Goal: Transaction & Acquisition: Purchase product/service

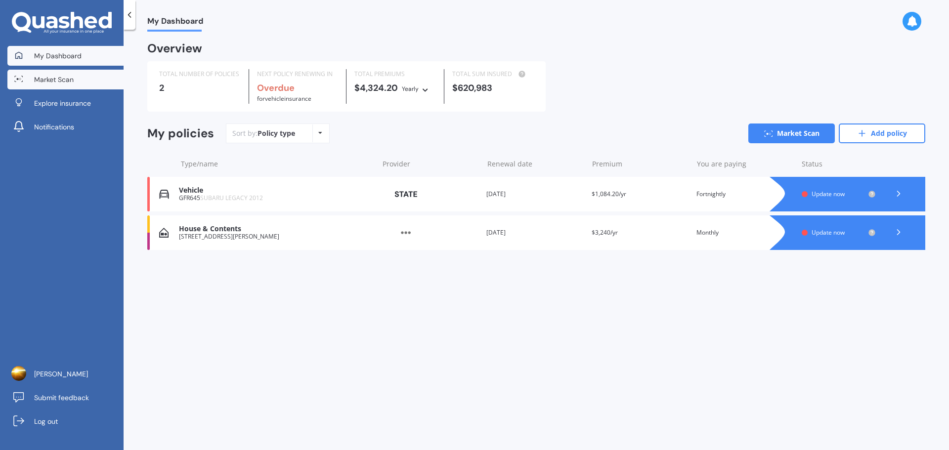
click at [70, 83] on span "Market Scan" at bounding box center [54, 80] width 40 height 10
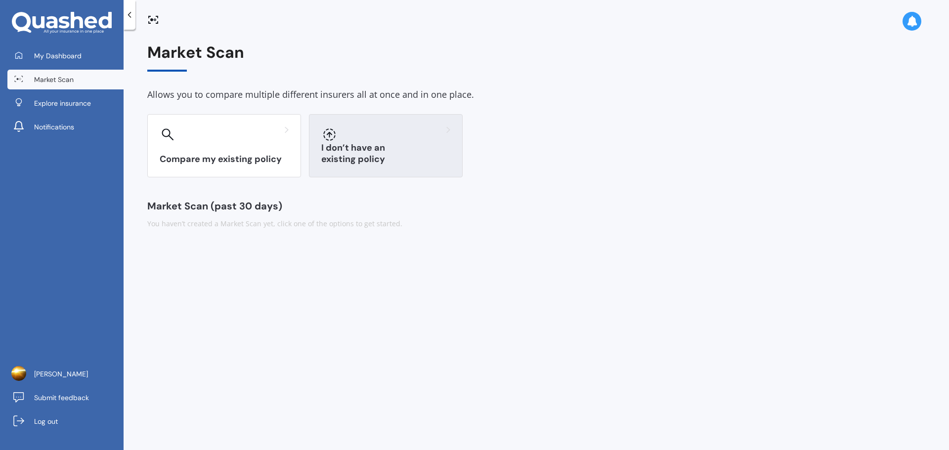
click at [387, 166] on div "I don’t have an existing policy" at bounding box center [386, 145] width 154 height 63
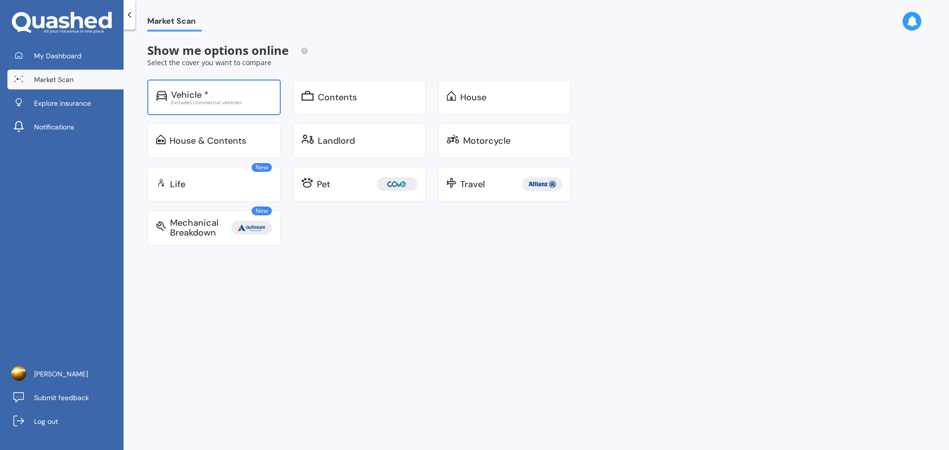
click at [188, 105] on div "Excludes commercial vehicles" at bounding box center [221, 102] width 101 height 5
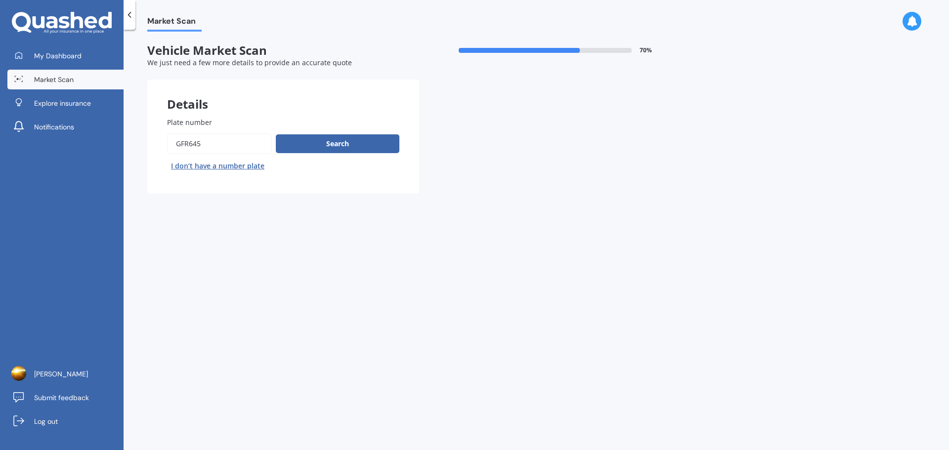
click at [236, 169] on button "I don’t have a number plate" at bounding box center [217, 166] width 101 height 16
select select "09"
select select "12"
select select "1992"
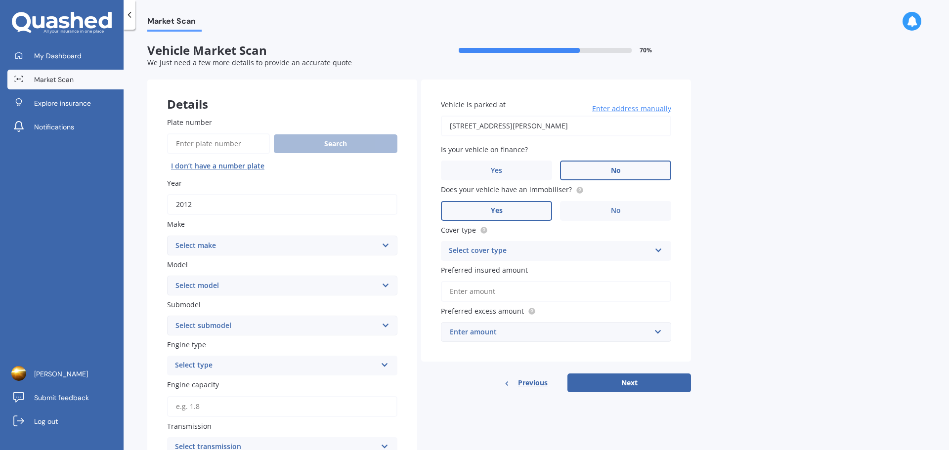
click at [246, 208] on input "2012" at bounding box center [282, 204] width 230 height 21
type input "2022"
select select "POLESTAR"
click at [365, 284] on select "Select model 1 2 3 POLESTAR 2 Polestar 4" at bounding box center [282, 286] width 230 height 20
select select "2"
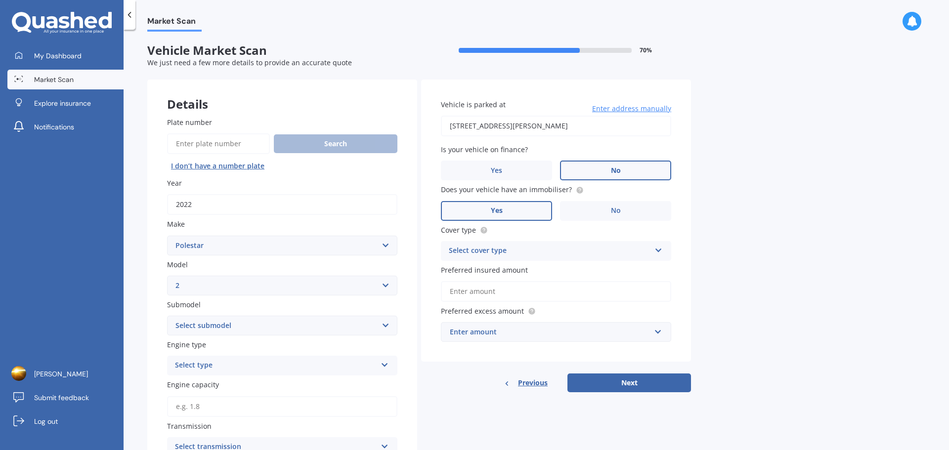
click at [167, 276] on select "Select model 1 2 3 POLESTAR 2 Polestar 4" at bounding box center [282, 286] width 230 height 20
click at [219, 327] on select "Select submodel Liftback 5dr Reduction Gear 1sp AWD E/300kW (LRDM) Liftback 5dr…" at bounding box center [282, 326] width 230 height 20
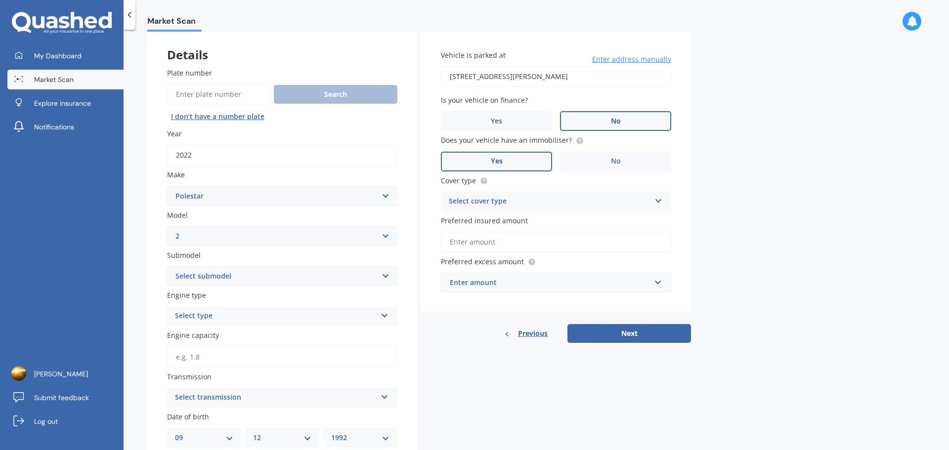
click at [204, 280] on select "Select submodel Liftback 5dr Reduction Gear 1sp AWD E/300kW (LRDM) Liftback 5dr…" at bounding box center [282, 276] width 230 height 20
select select "SRSM 69KWH/EV/FD"
click at [167, 266] on select "Select submodel Liftback 5dr Reduction Gear 1sp AWD E/300kW (LRDM) Liftback 5dr…" at bounding box center [282, 276] width 230 height 20
click at [255, 314] on div "Select type" at bounding box center [276, 316] width 202 height 12
click at [210, 377] on div "EV" at bounding box center [282, 371] width 229 height 18
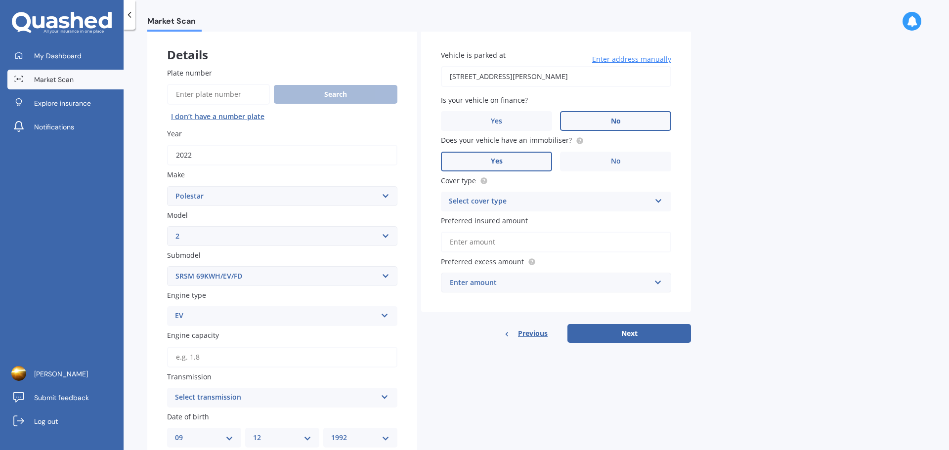
click at [224, 357] on input "Engine capacity" at bounding box center [282, 357] width 230 height 21
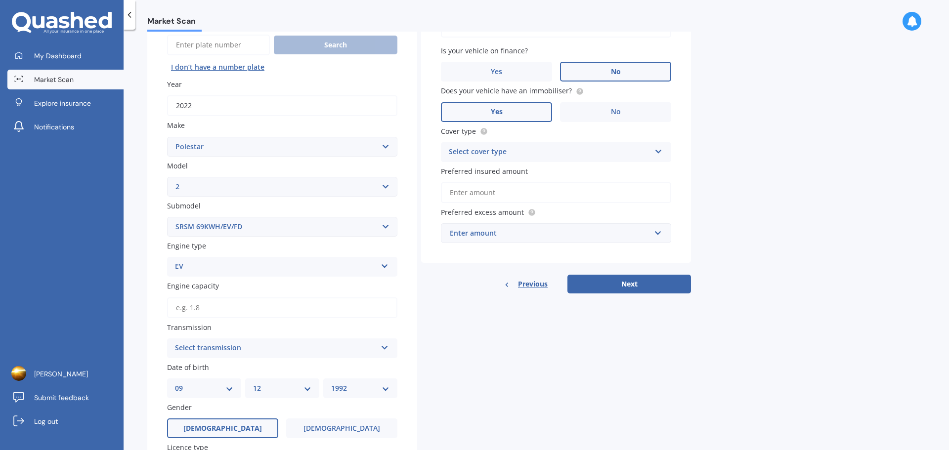
click at [158, 356] on div "Plate number Search I don’t have a number plate Year [DATE] Make Select make AC…" at bounding box center [282, 289] width 270 height 580
click at [192, 350] on div "Select transmission" at bounding box center [276, 349] width 202 height 12
click at [148, 312] on div "Plate number Search I don’t have a number plate Year [DATE] Make Select make AC…" at bounding box center [282, 289] width 270 height 580
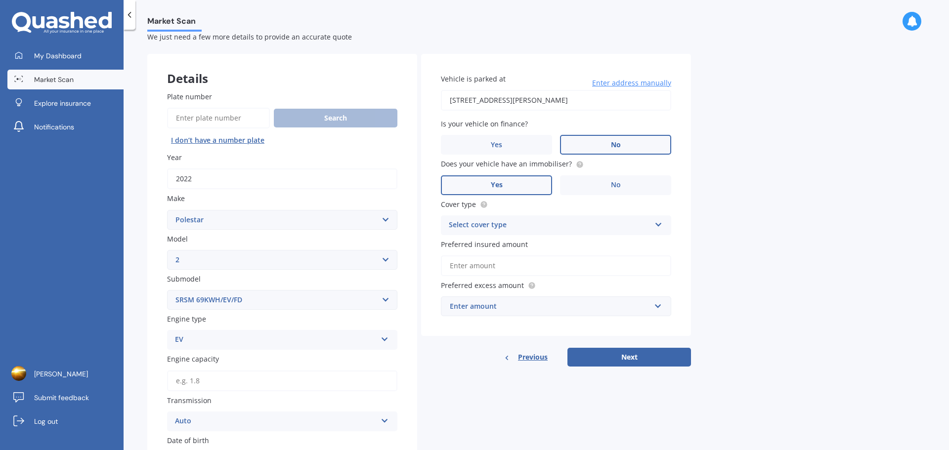
scroll to position [0, 0]
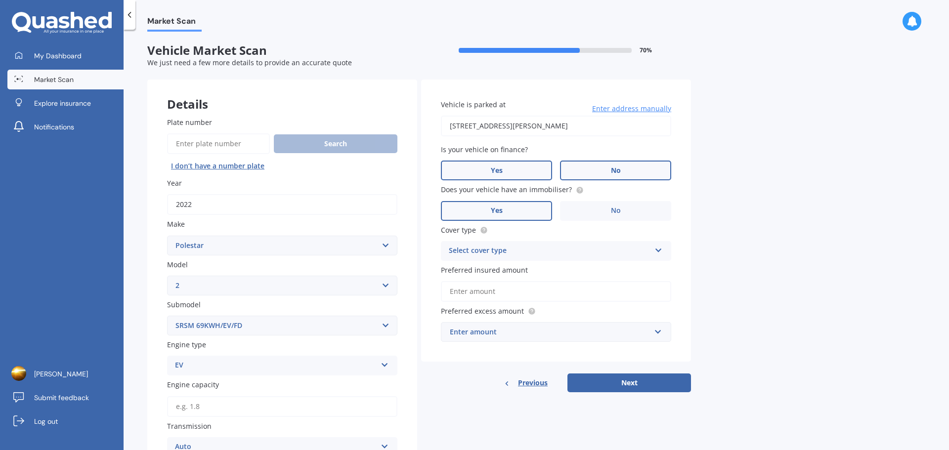
click at [518, 173] on label "Yes" at bounding box center [496, 171] width 111 height 20
click at [0, 0] on input "Yes" at bounding box center [0, 0] width 0 height 0
click at [509, 248] on div "Select cover type" at bounding box center [550, 251] width 202 height 12
click at [510, 269] on div "Comprehensive" at bounding box center [556, 271] width 229 height 18
click at [508, 290] on input "Preferred insured amount" at bounding box center [556, 291] width 230 height 21
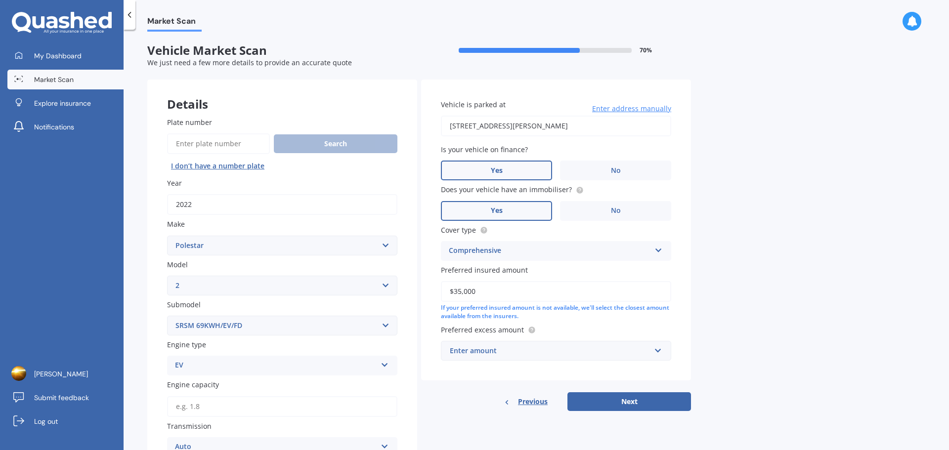
type input "$35,000"
click at [753, 307] on div "Market Scan Vehicle Market Scan 70 % We just need a few more details to provide…" at bounding box center [537, 242] width 826 height 421
click at [525, 353] on div "Enter amount" at bounding box center [550, 351] width 201 height 11
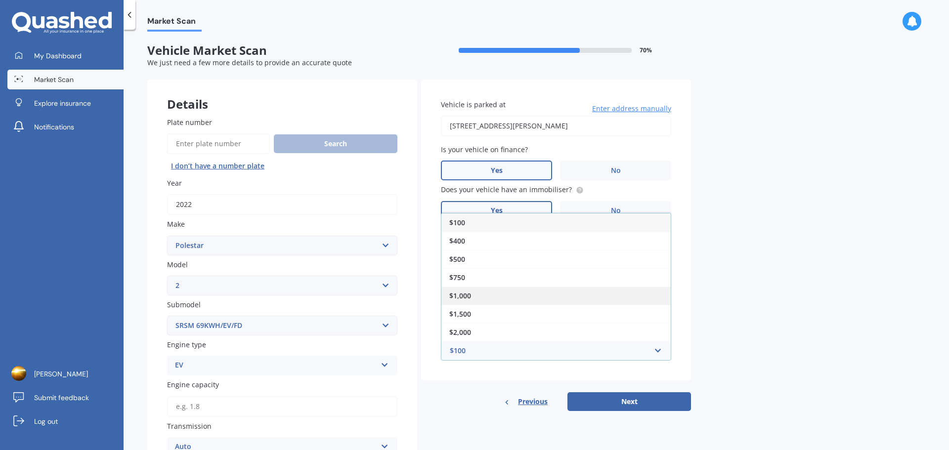
click at [493, 296] on div "$1,000" at bounding box center [556, 296] width 229 height 18
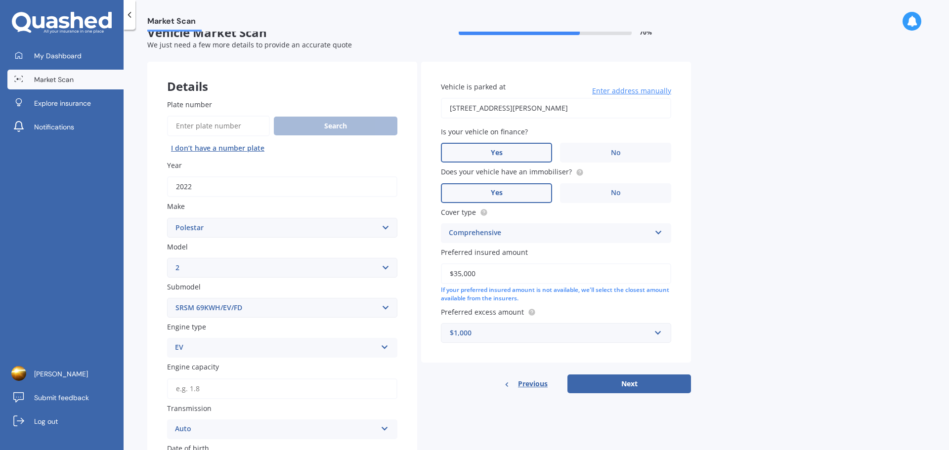
scroll to position [49, 0]
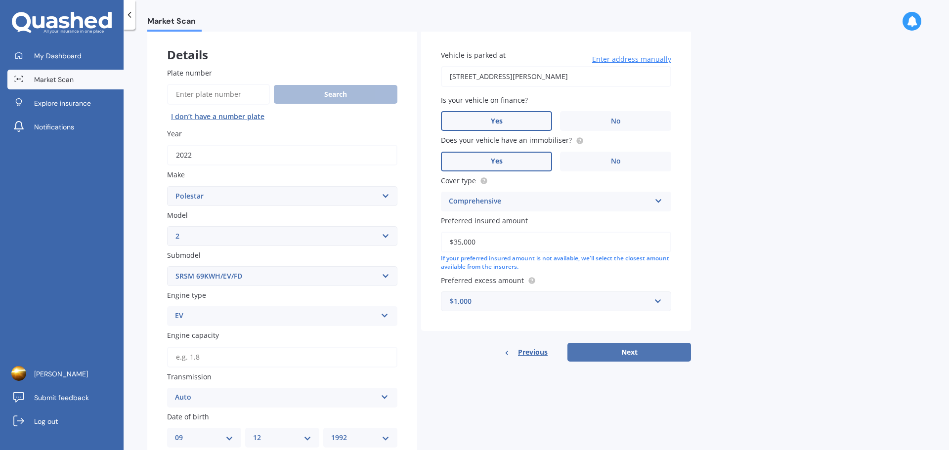
click at [640, 350] on button "Next" at bounding box center [630, 352] width 124 height 19
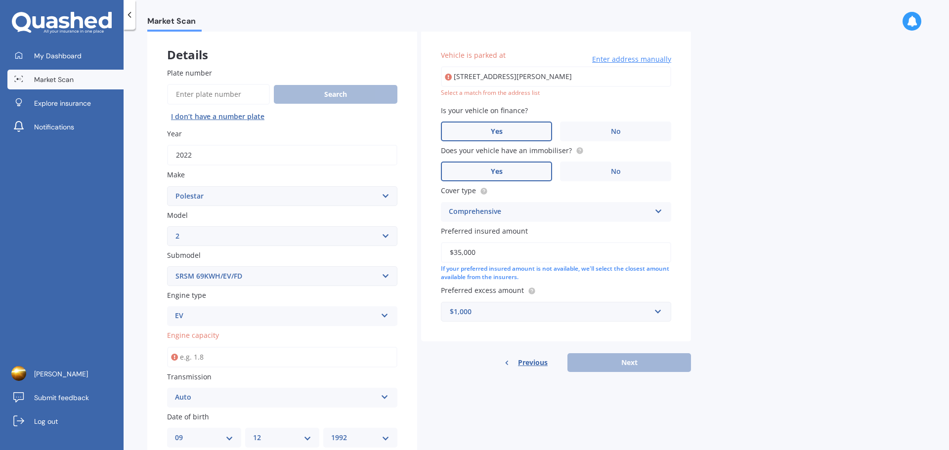
click at [261, 355] on input "Engine capacity" at bounding box center [282, 357] width 230 height 21
type input "0.0"
click at [655, 363] on div "Previous Next" at bounding box center [556, 363] width 270 height 19
click at [614, 395] on div "Details Plate number Search I don’t have a number plate Year [DATE] Make Select…" at bounding box center [419, 329] width 544 height 598
click at [627, 82] on input "[STREET_ADDRESS][PERSON_NAME]" at bounding box center [556, 76] width 230 height 21
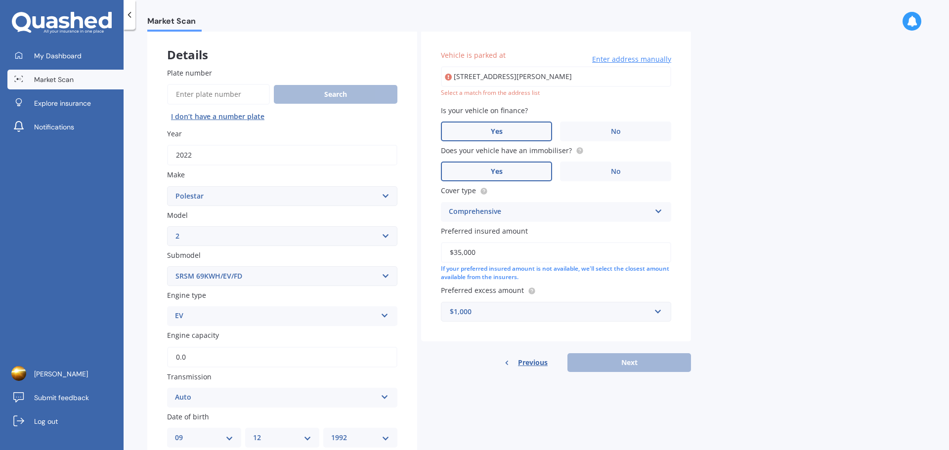
type input "[STREET_ADDRESS][PERSON_NAME]"
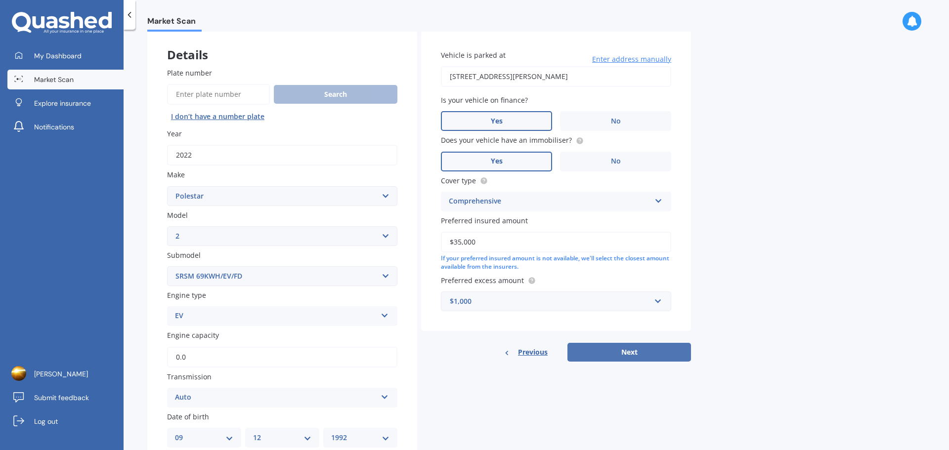
click at [630, 348] on button "Next" at bounding box center [630, 352] width 124 height 19
select select "09"
select select "12"
select select "1992"
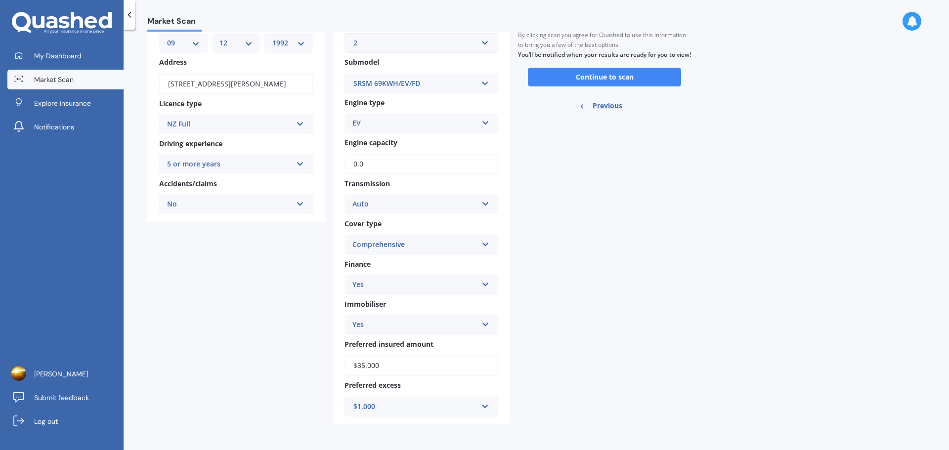
scroll to position [0, 0]
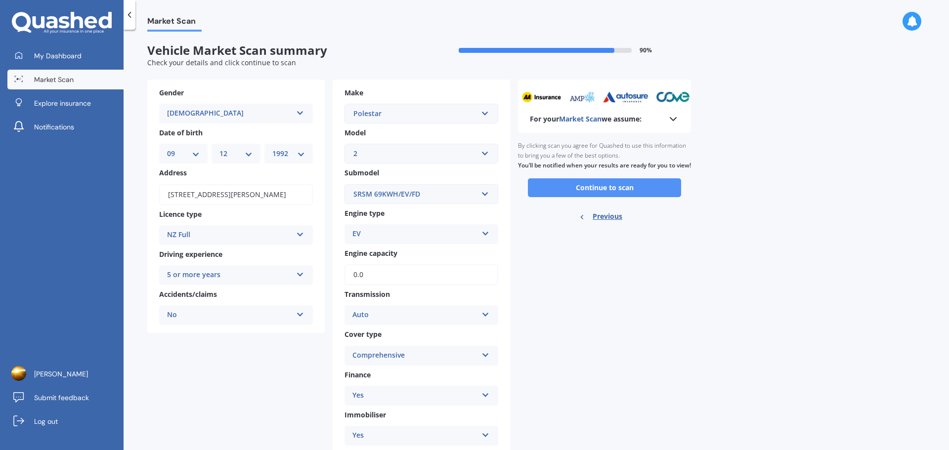
click at [590, 196] on button "Continue to scan" at bounding box center [604, 187] width 153 height 19
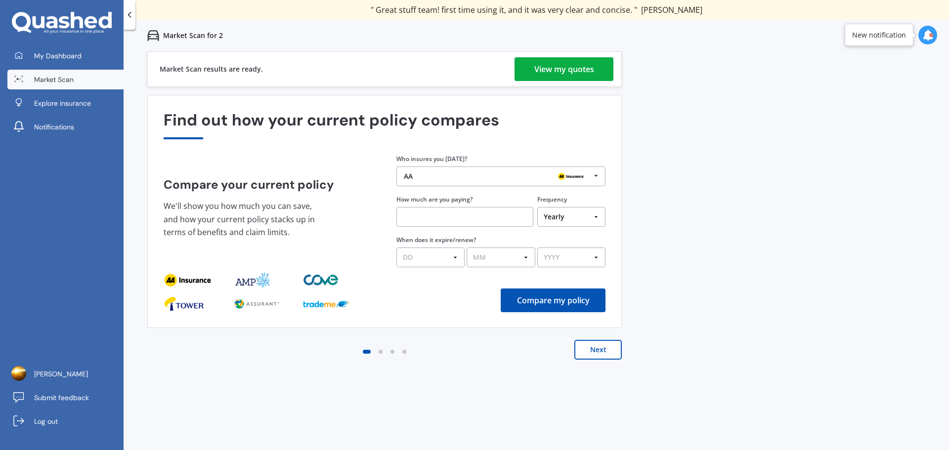
click at [547, 72] on div "View my quotes" at bounding box center [564, 69] width 60 height 24
